Goal: Task Accomplishment & Management: Manage account settings

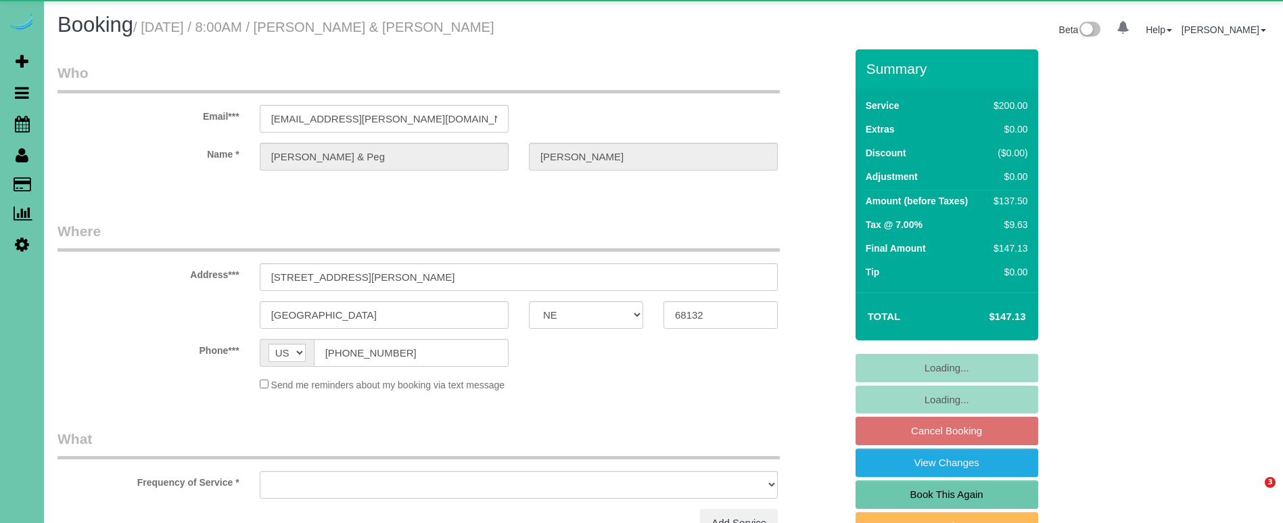
select select "NE"
select select "object:906"
select select "string:fspay-8a8bd9f2-0c95-4f25-8c29-c2f0819945ff"
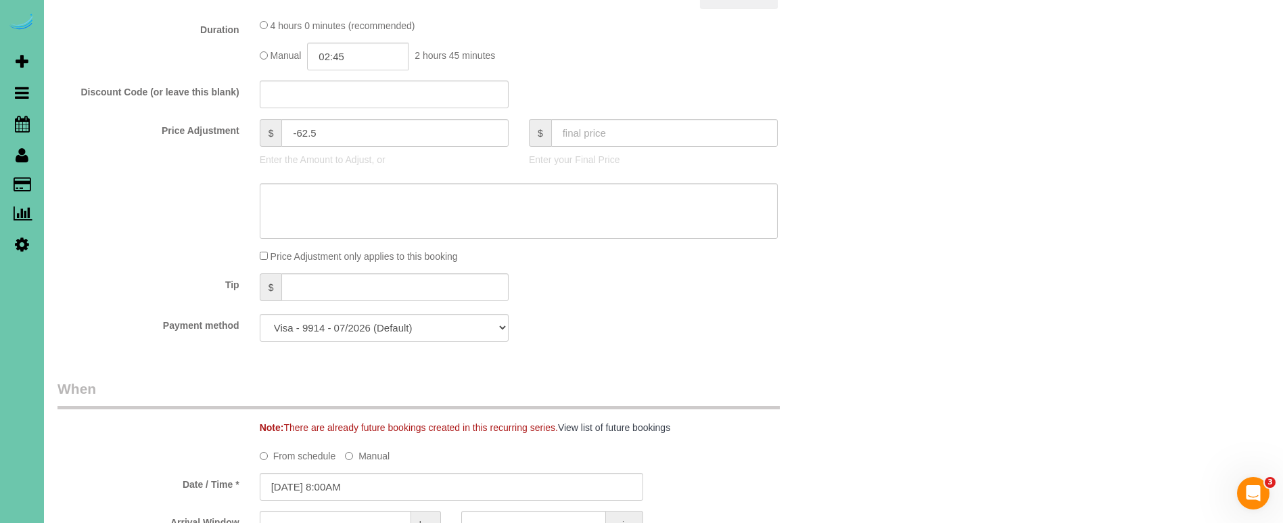
scroll to position [647, 0]
click at [352, 55] on input "02:45" at bounding box center [357, 59] width 101 height 28
type input "02:30"
click at [340, 160] on li "02:30" at bounding box center [343, 166] width 60 height 18
click at [385, 222] on textarea at bounding box center [519, 212] width 518 height 55
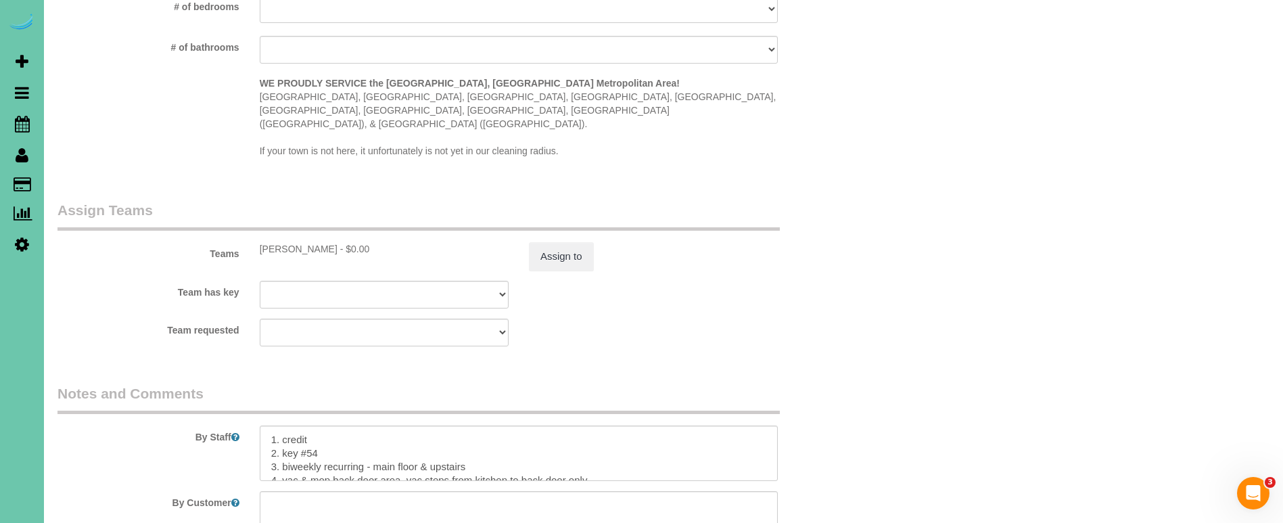
scroll to position [1310, 0]
type textarea "new rate - [DATE]"
click at [561, 244] on button "Assign to" at bounding box center [561, 258] width 65 height 28
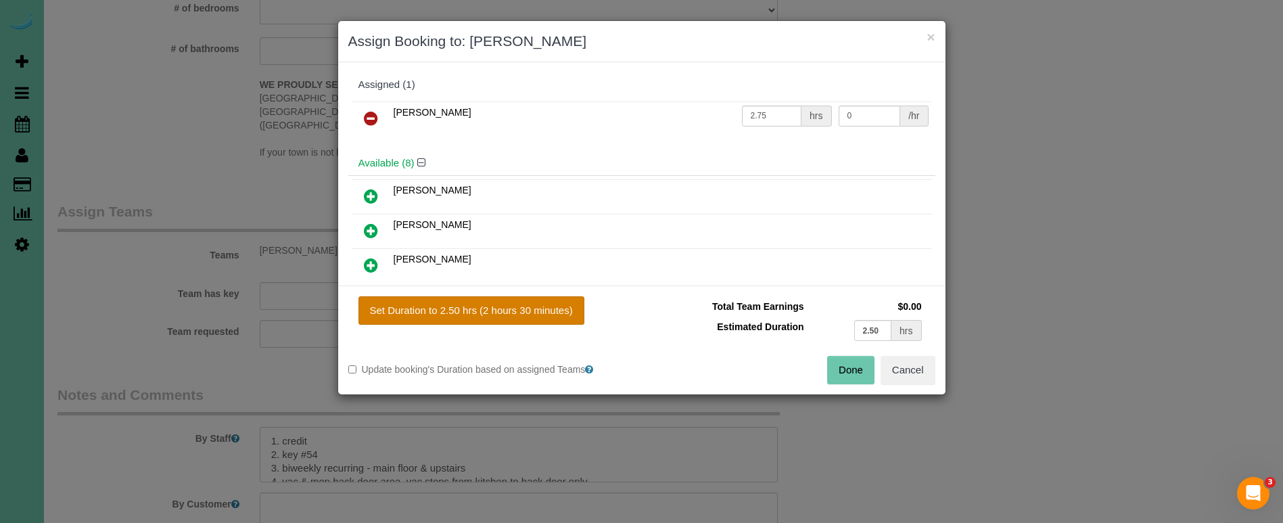
drag, startPoint x: 552, startPoint y: 301, endPoint x: 568, endPoint y: 303, distance: 16.4
click at [552, 301] on button "Set Duration to 2.50 hrs (2 hours 30 minutes)" at bounding box center [472, 310] width 226 height 28
type input "2.50"
drag, startPoint x: 860, startPoint y: 380, endPoint x: 852, endPoint y: 380, distance: 7.5
click at [859, 380] on button "Done" at bounding box center [850, 370] width 47 height 28
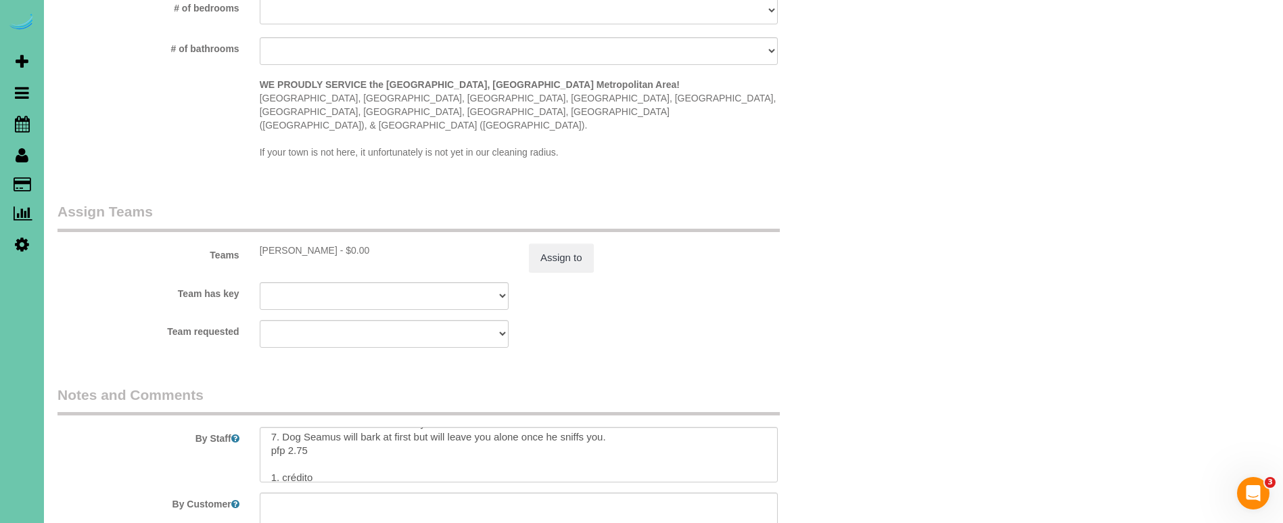
scroll to position [95, 0]
click at [305, 427] on textarea at bounding box center [519, 454] width 518 height 55
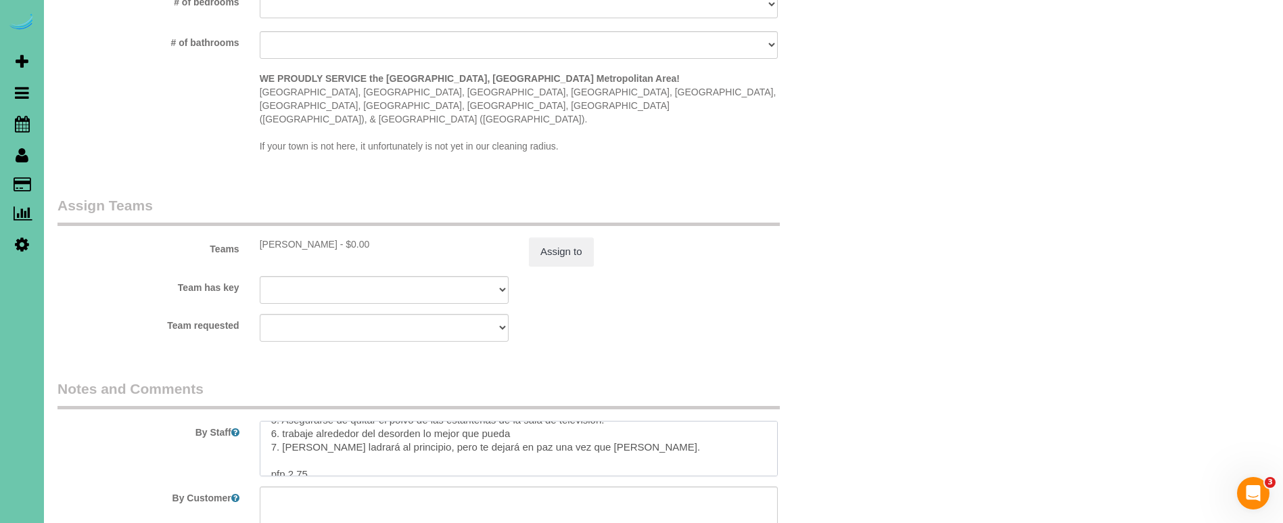
scroll to position [1319, 0]
drag, startPoint x: 306, startPoint y: 428, endPoint x: 313, endPoint y: 422, distance: 9.6
click at [306, 428] on textarea at bounding box center [519, 444] width 518 height 55
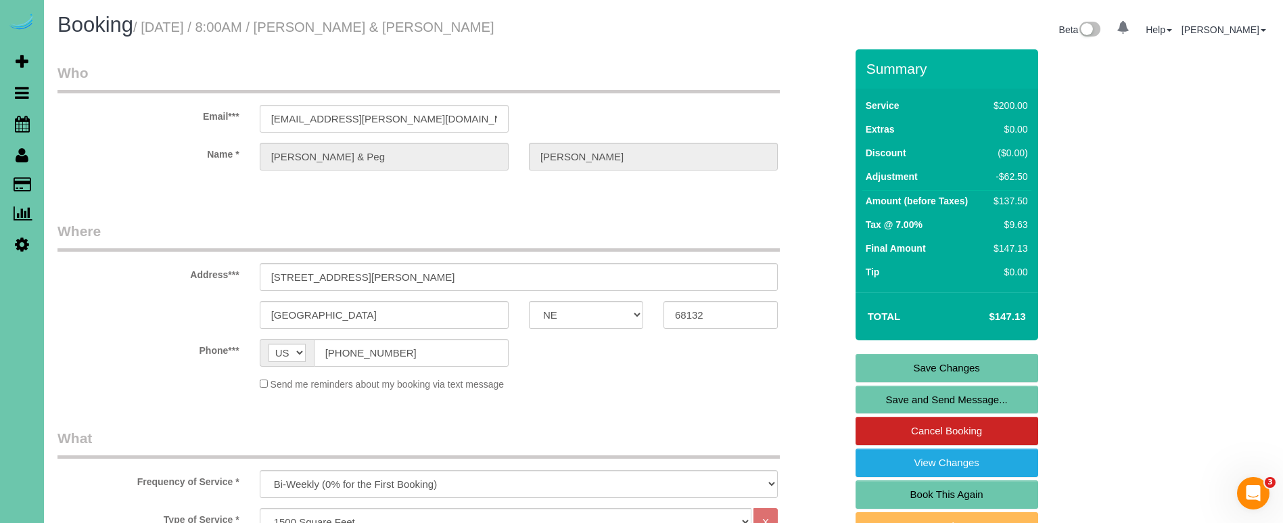
scroll to position [0, 0]
type textarea "1. credit 2. key #54 3. biweekly recurring - main floor & upstairs 4. vac & mop…"
click at [918, 368] on link "Save Changes" at bounding box center [947, 368] width 183 height 28
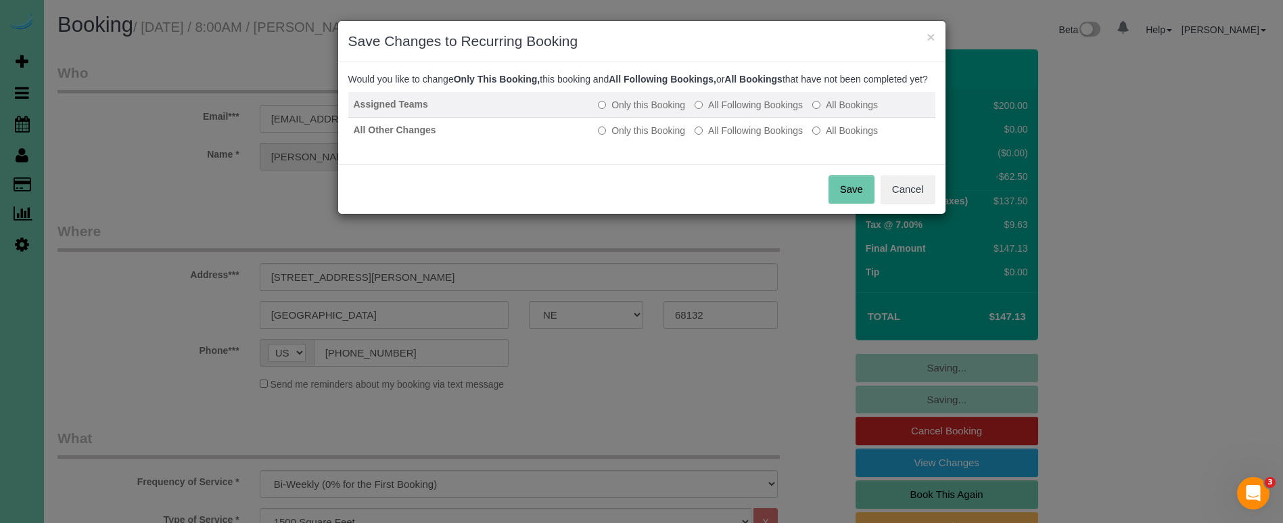
click at [757, 112] on label "All Following Bookings" at bounding box center [749, 105] width 108 height 14
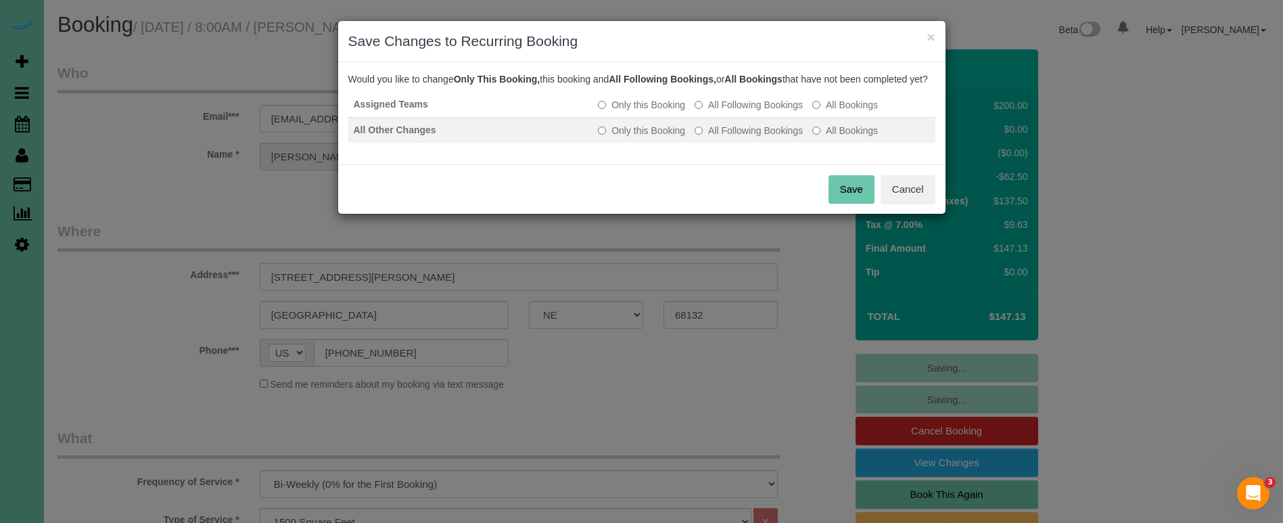
click at [762, 137] on label "All Following Bookings" at bounding box center [749, 131] width 108 height 14
drag, startPoint x: 841, startPoint y: 208, endPoint x: 664, endPoint y: 169, distance: 180.7
click at [839, 204] on button "Save" at bounding box center [852, 189] width 46 height 28
